Goal: Task Accomplishment & Management: Use online tool/utility

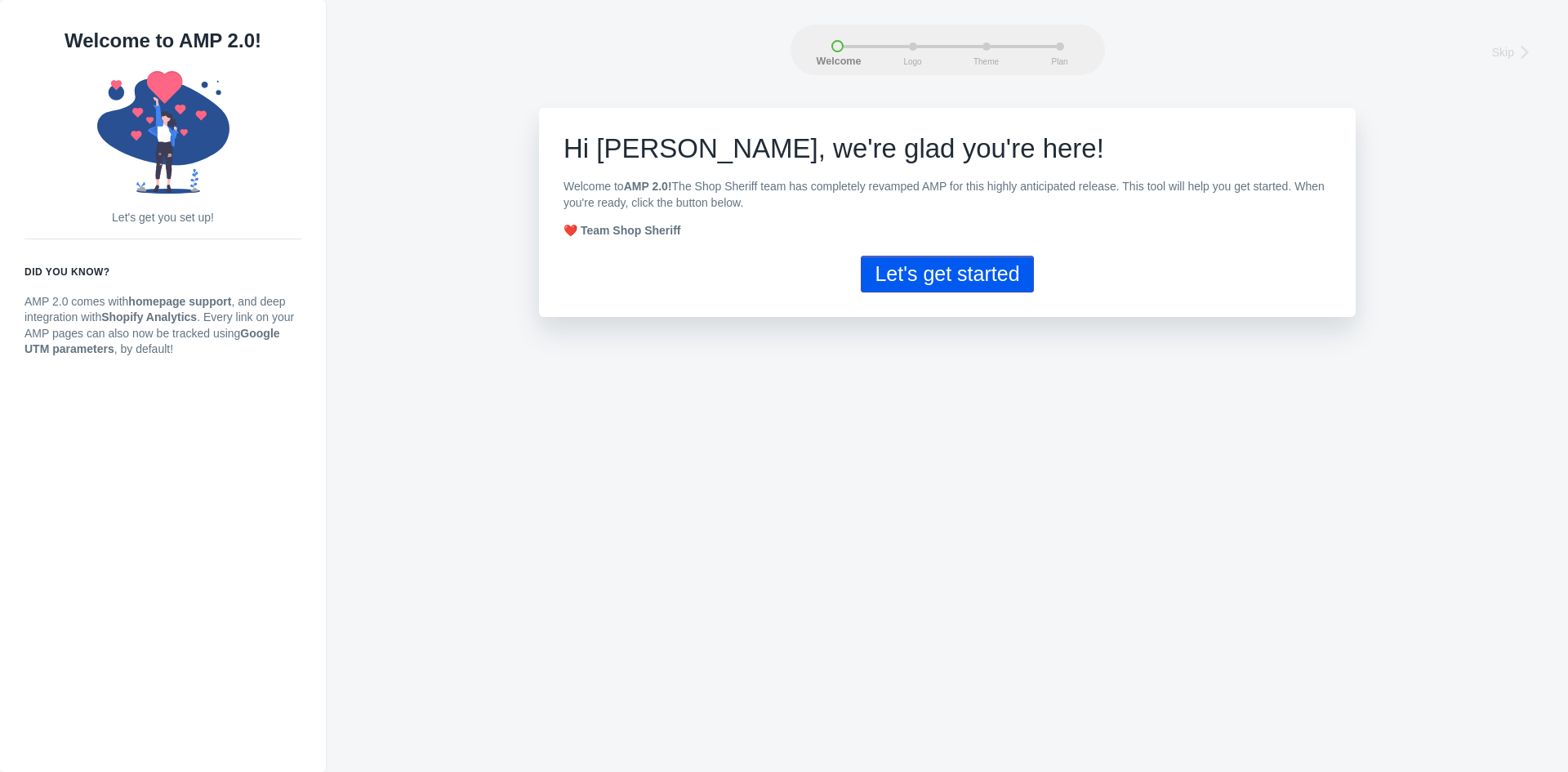
click at [967, 286] on button "Let's get started" at bounding box center [947, 274] width 172 height 37
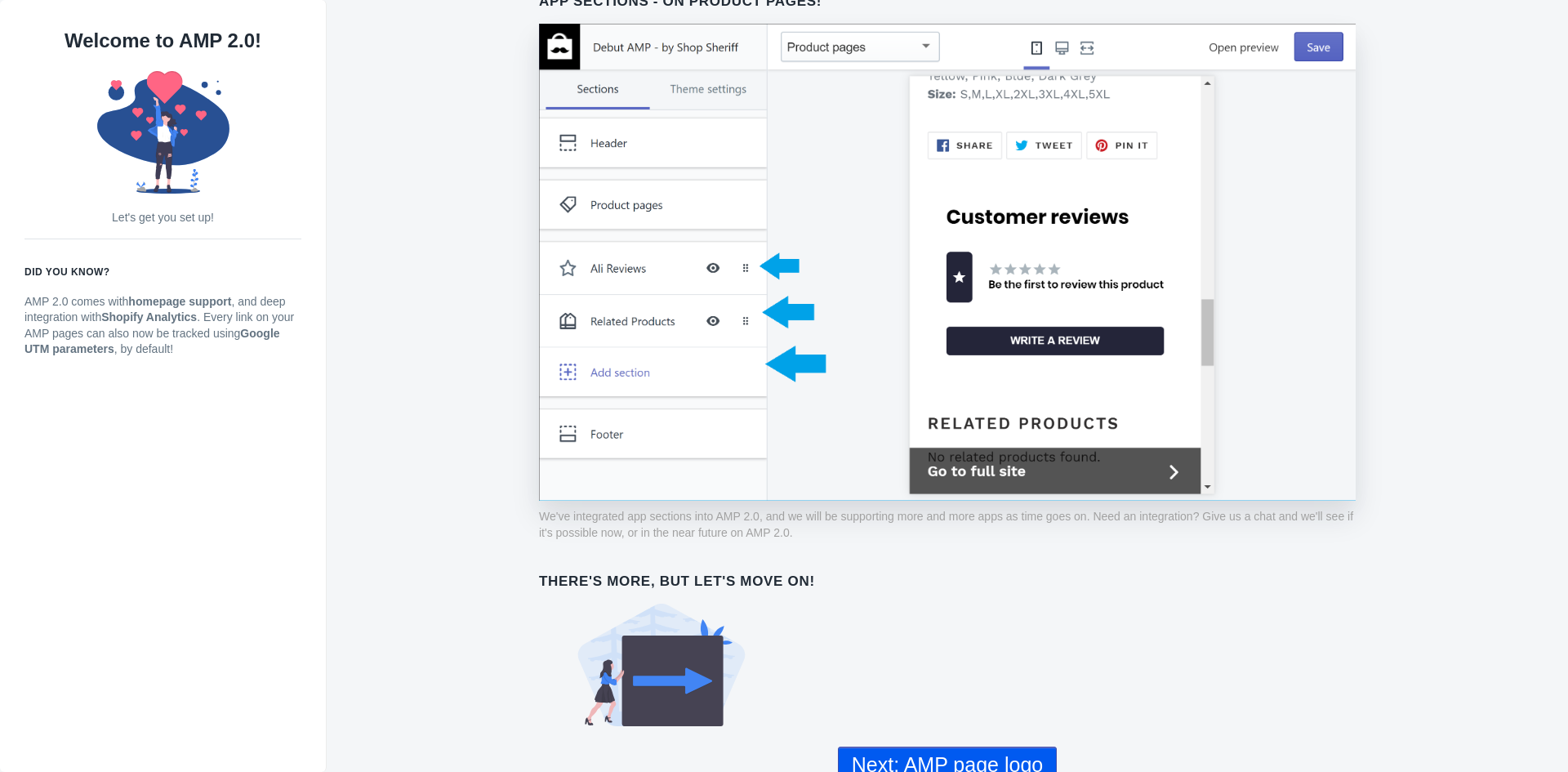
scroll to position [1136, 0]
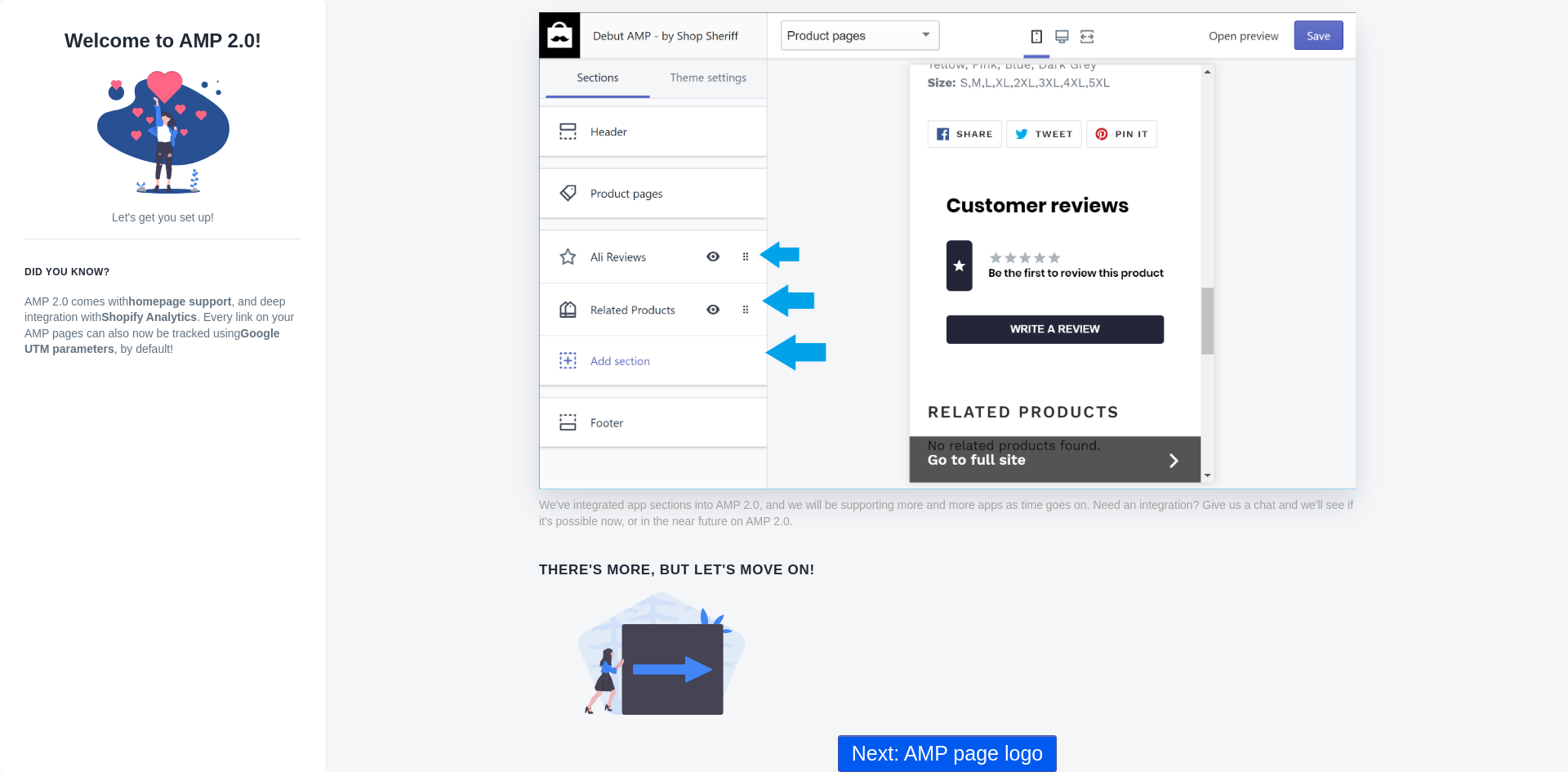
click at [951, 739] on button "Next: AMP page logo" at bounding box center [947, 753] width 219 height 37
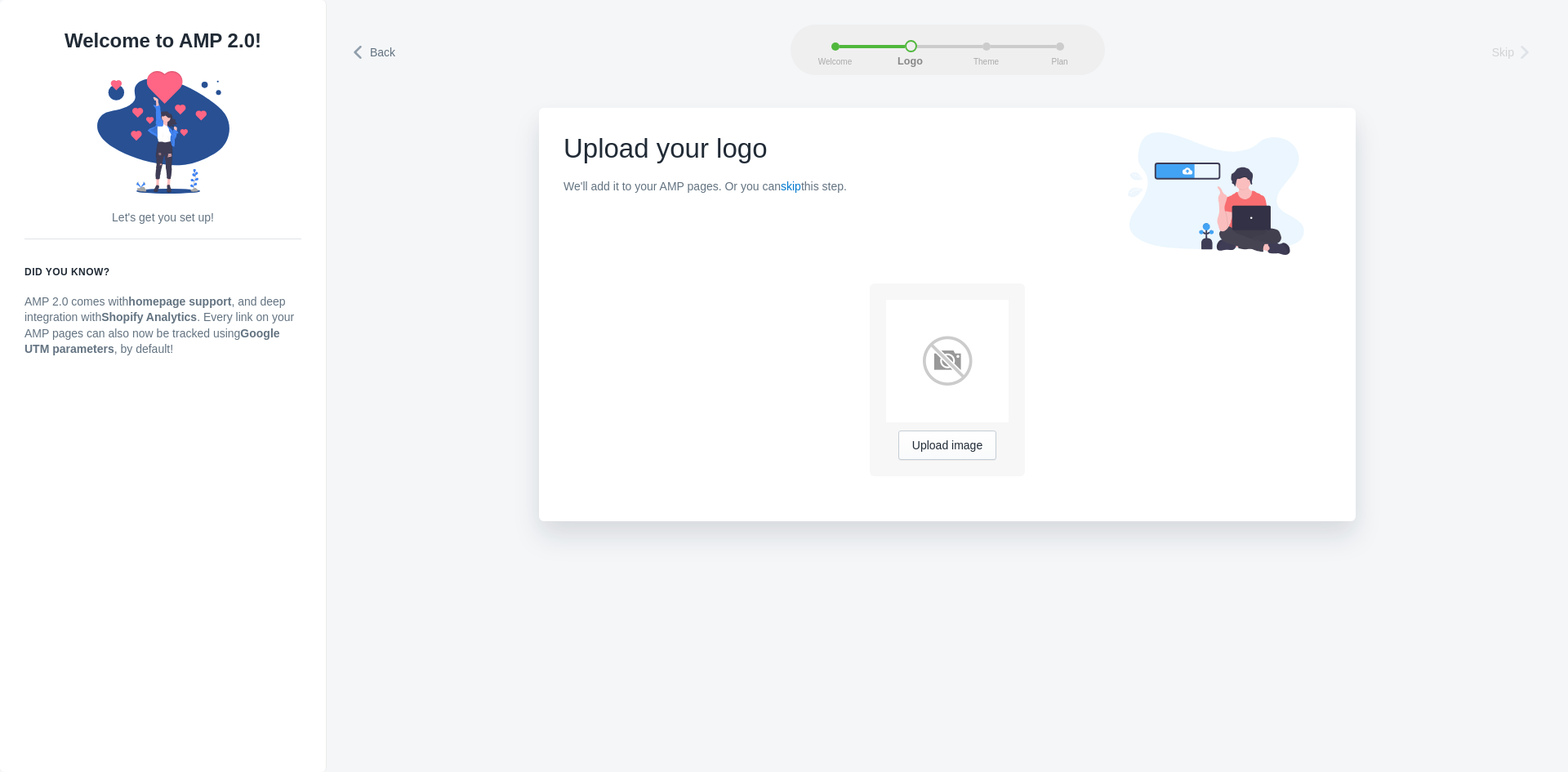
click at [952, 352] on img at bounding box center [947, 361] width 122 height 123
click at [376, 53] on span "Back" at bounding box center [382, 52] width 25 height 16
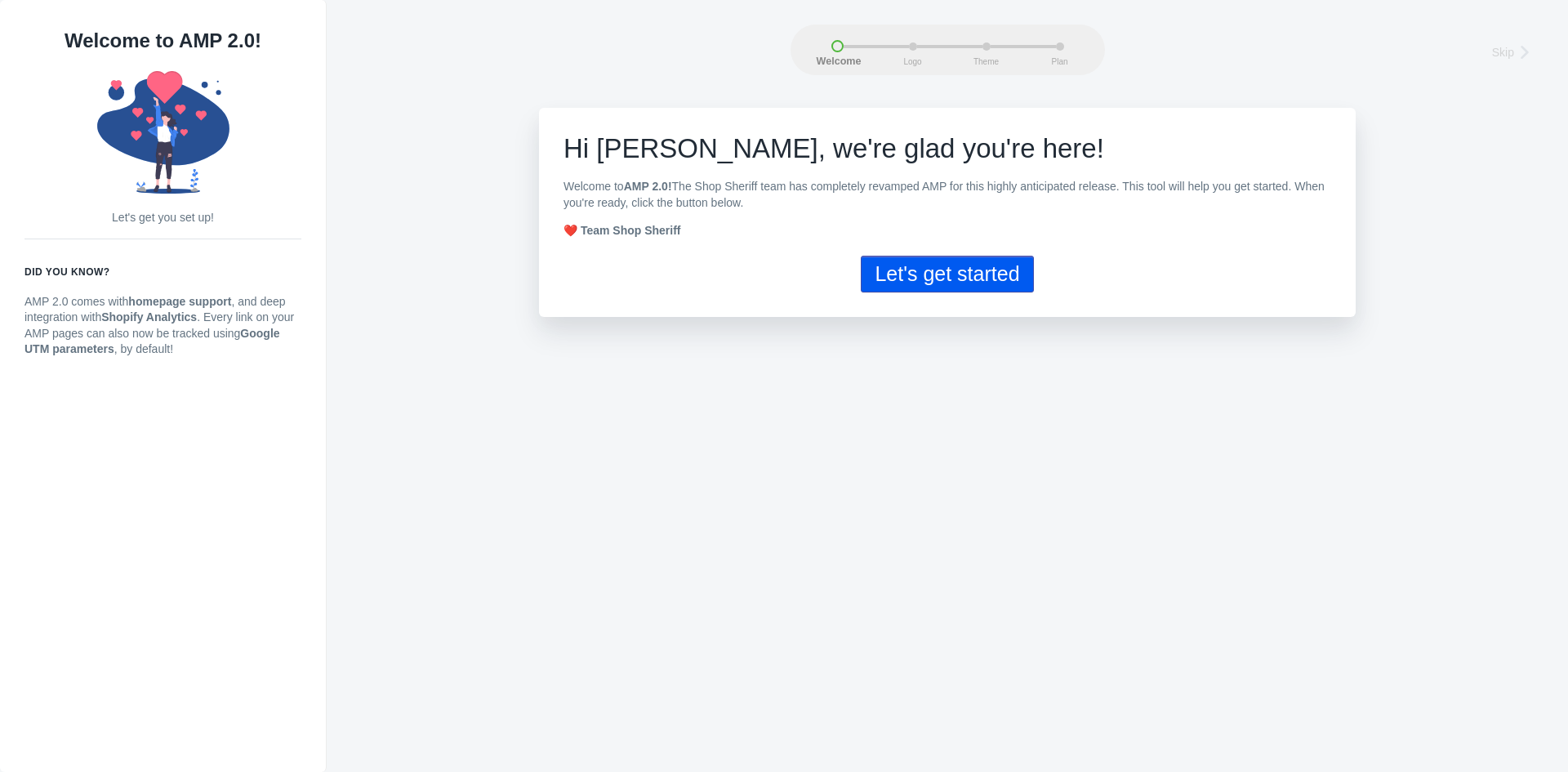
click at [935, 292] on button "Let's get started" at bounding box center [947, 274] width 172 height 37
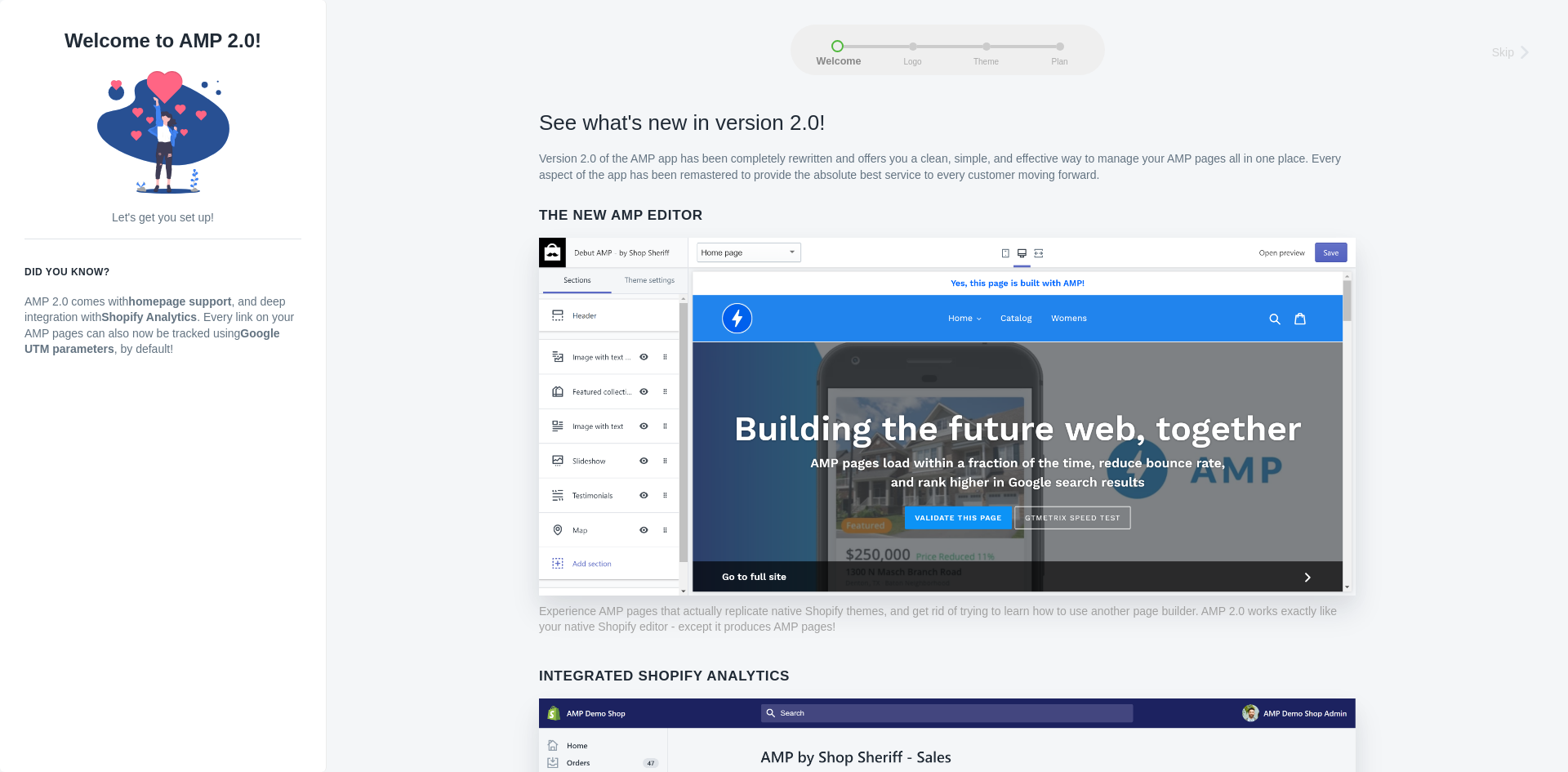
drag, startPoint x: 633, startPoint y: 397, endPoint x: 664, endPoint y: 411, distance: 34.0
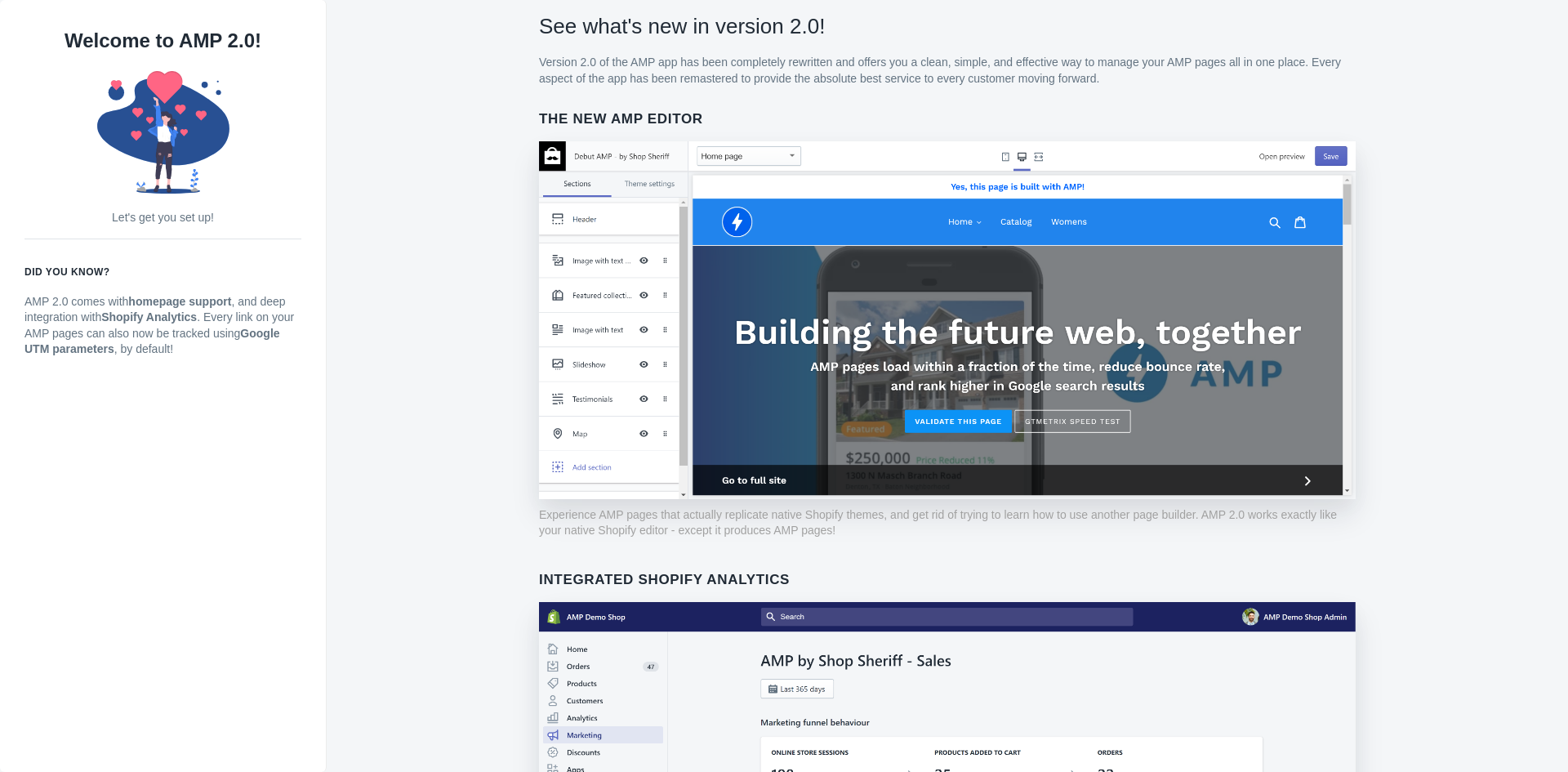
scroll to position [245, 0]
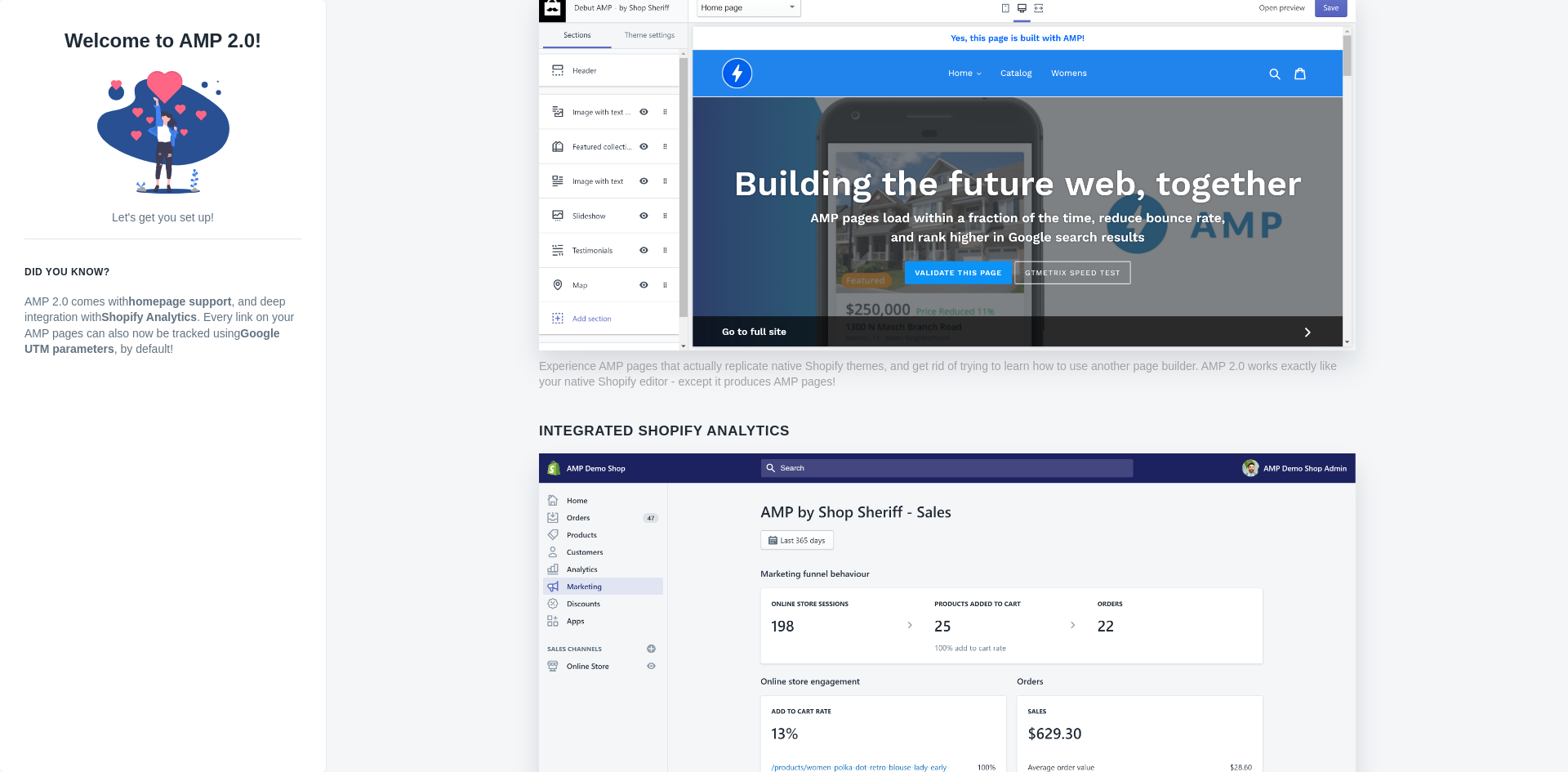
drag, startPoint x: 664, startPoint y: 411, endPoint x: 457, endPoint y: 440, distance: 209.0
click at [457, 440] on onboarding-new-features "See what's new in version 2.0! Version 2.0 of the AMP app has been completely r…" at bounding box center [947, 761] width 1192 height 1797
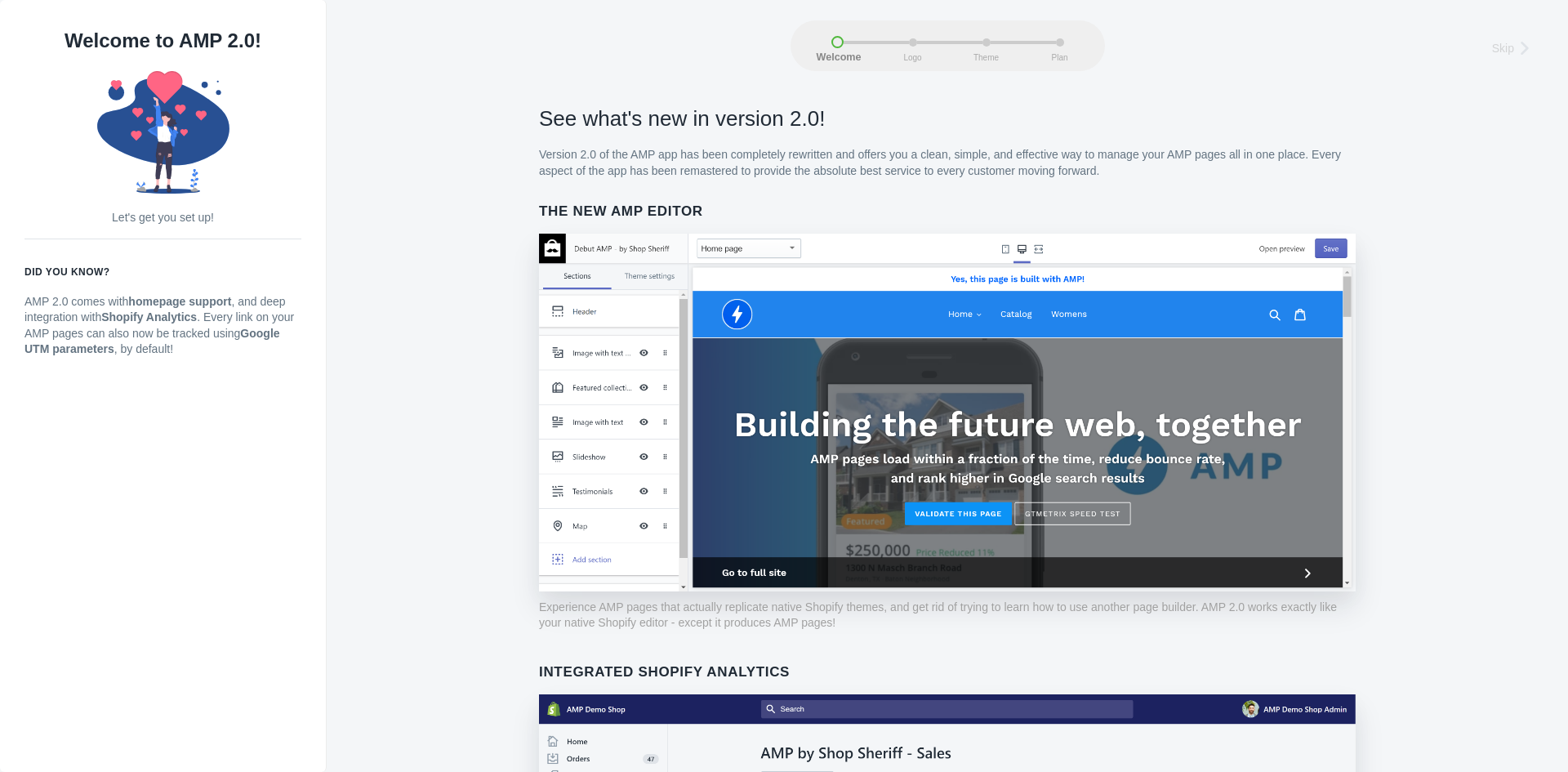
scroll to position [0, 0]
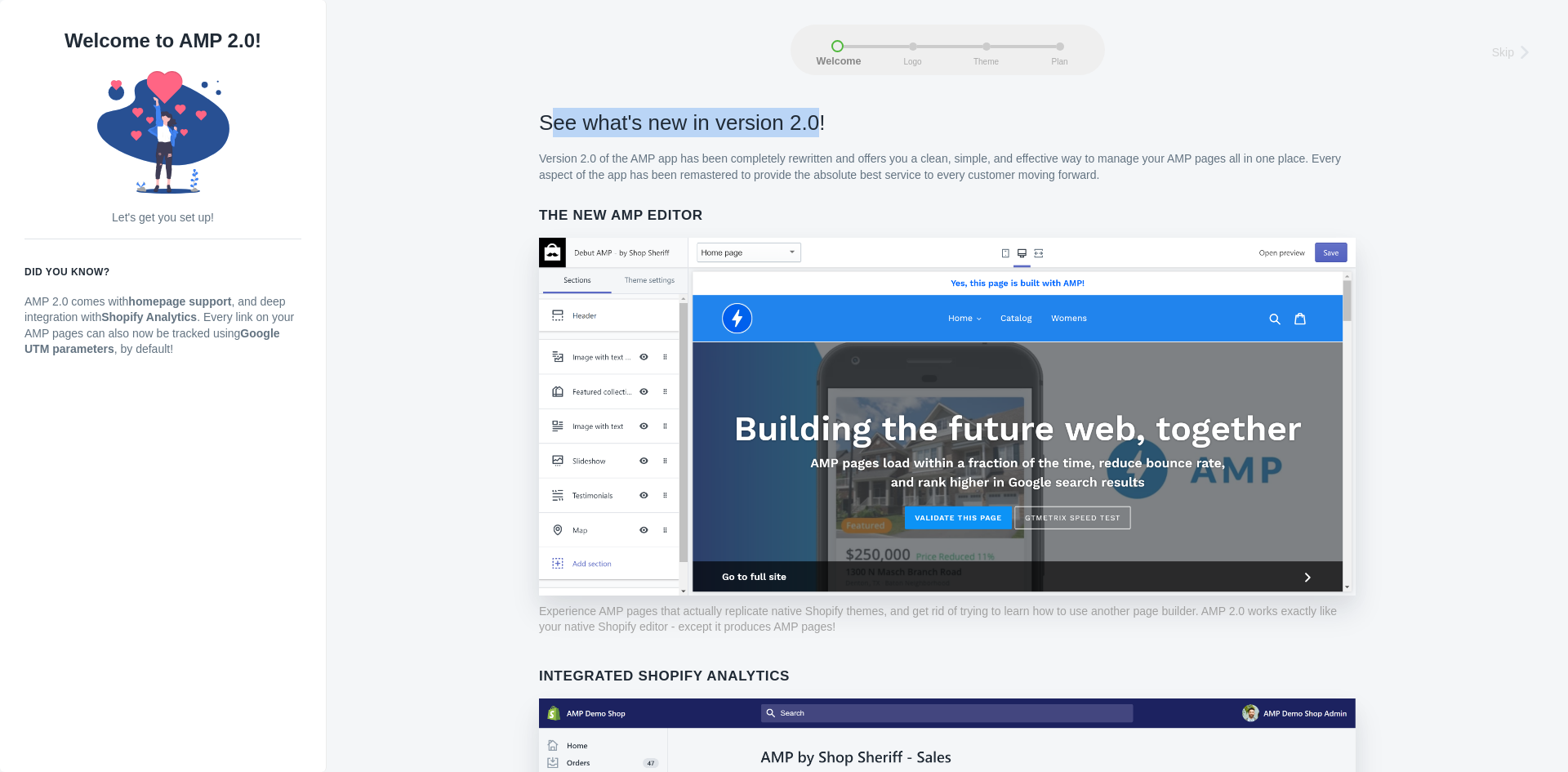
drag, startPoint x: 527, startPoint y: 112, endPoint x: 807, endPoint y: 125, distance: 280.3
click at [813, 126] on h2 "See what's new in version 2.0!" at bounding box center [947, 123] width 817 height 29
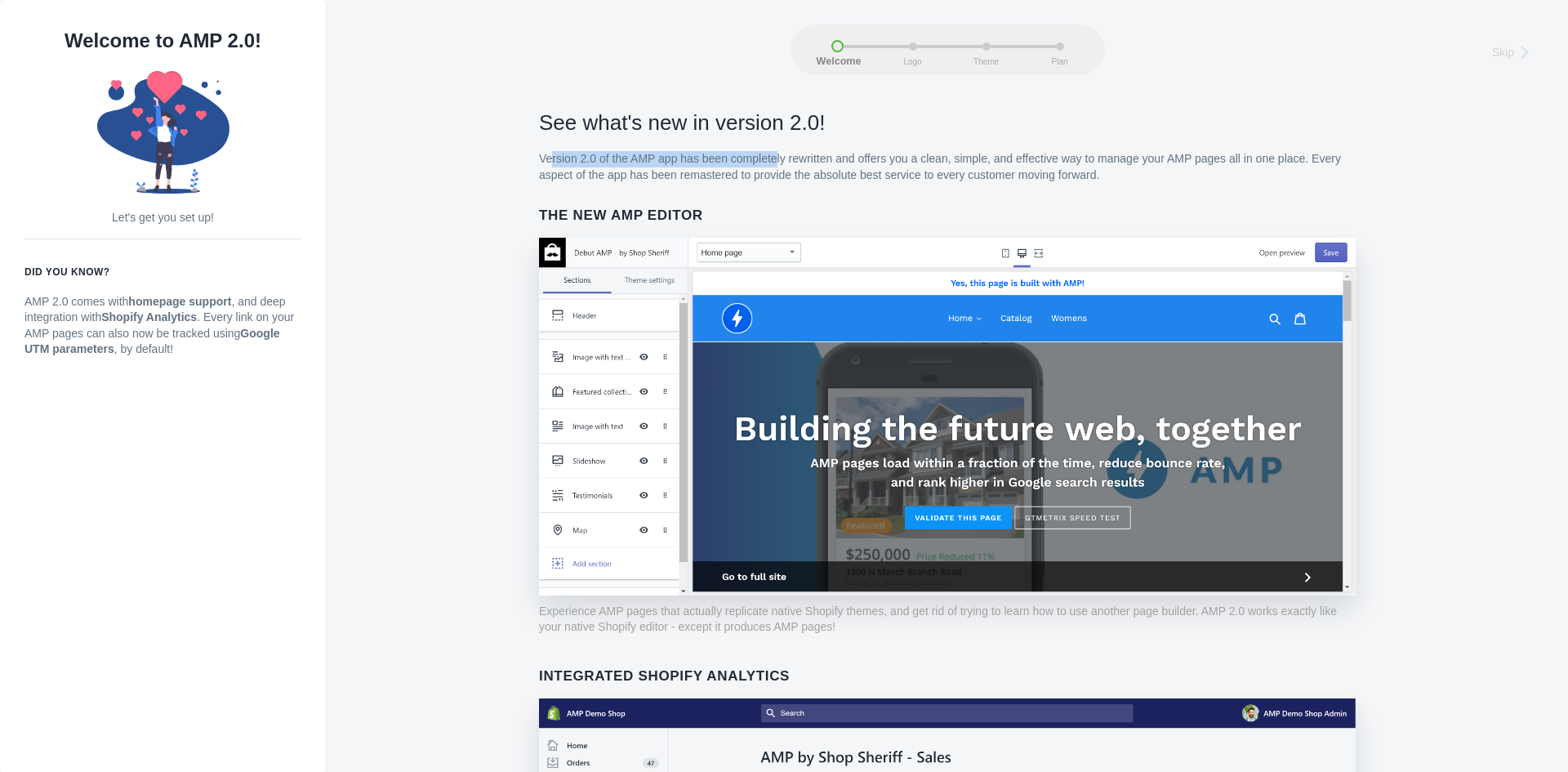
drag, startPoint x: 644, startPoint y: 163, endPoint x: 794, endPoint y: 164, distance: 150.0
click at [773, 164] on p "Version 2.0 of the AMP app has been completely rewritten and offers you a clean…" at bounding box center [947, 167] width 817 height 32
click at [808, 166] on p "Version 2.0 of the AMP app has been completely rewritten and offers you a clean…" at bounding box center [947, 167] width 817 height 32
